Goal: Information Seeking & Learning: Find specific fact

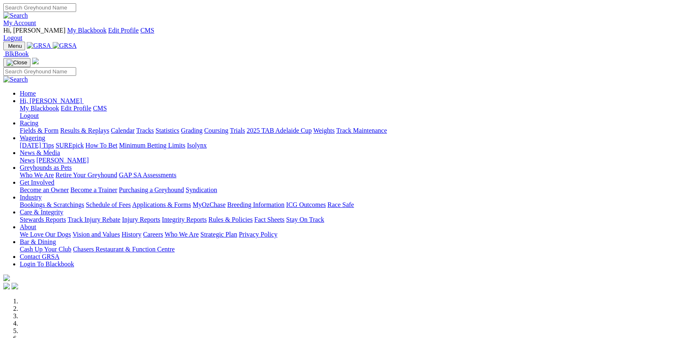
click at [207, 216] on link "Integrity Reports" at bounding box center [184, 219] width 45 height 7
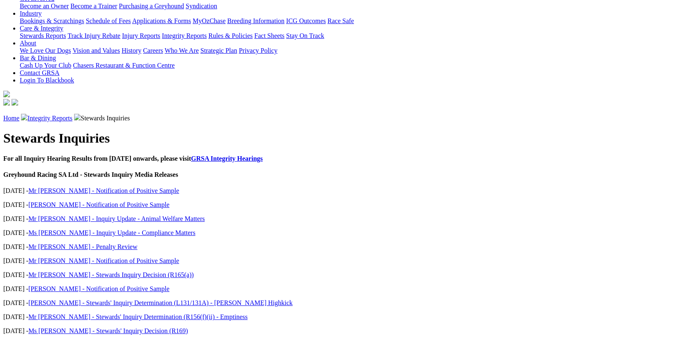
scroll to position [201, 0]
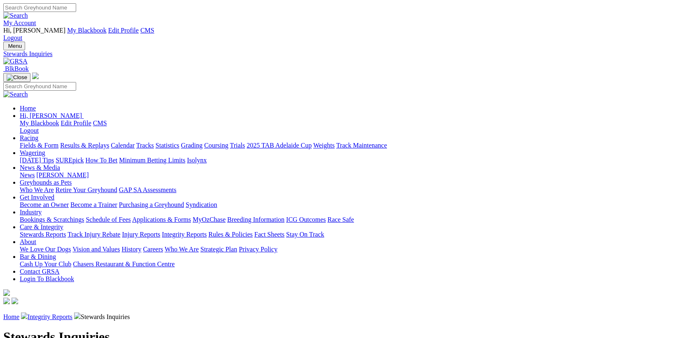
scroll to position [311, 0]
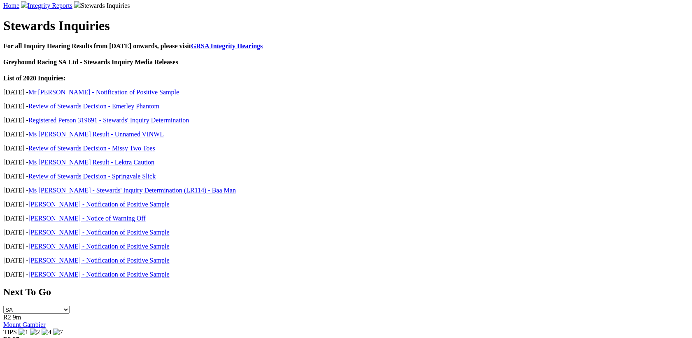
click at [313, 271] on p "03 Feb 2020 - Miss Kiah Hurley - Notification of Positive Sample" at bounding box center [346, 274] width 686 height 7
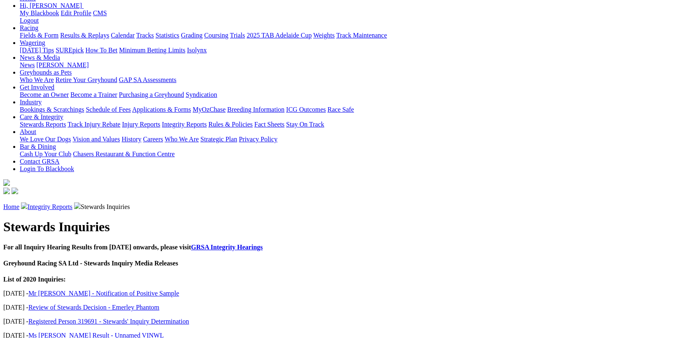
scroll to position [110, 0]
